Goal: Task Accomplishment & Management: Manage account settings

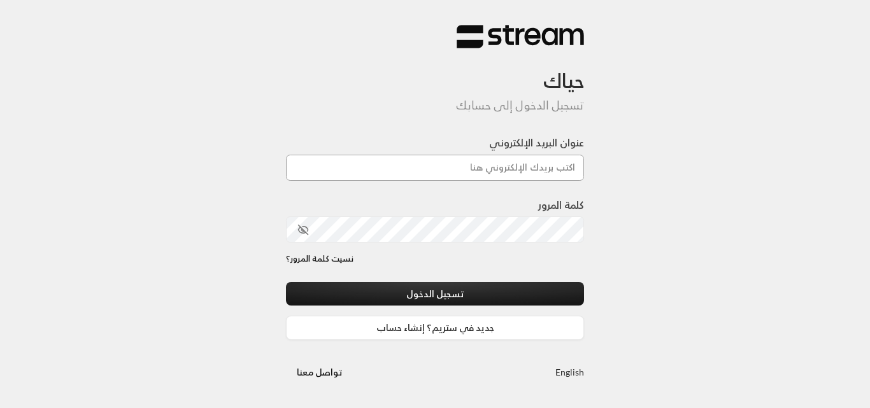
type input "[DOMAIN_NAME][EMAIL_ADDRESS][DOMAIN_NAME]"
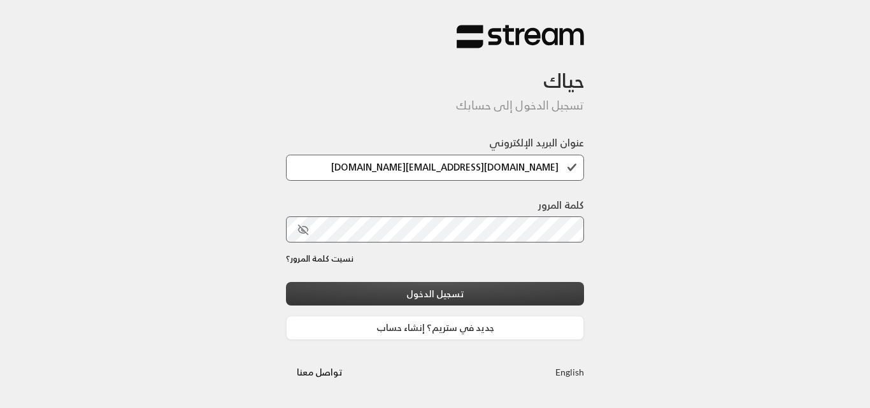
click at [455, 302] on button "تسجيل الدخول" at bounding box center [435, 294] width 298 height 24
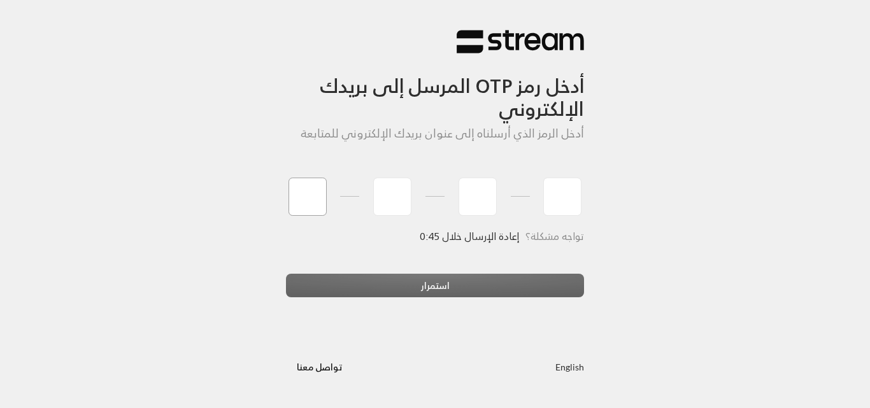
type input "4"
type input "9"
type input "4"
type input "3"
